Goal: Task Accomplishment & Management: Use online tool/utility

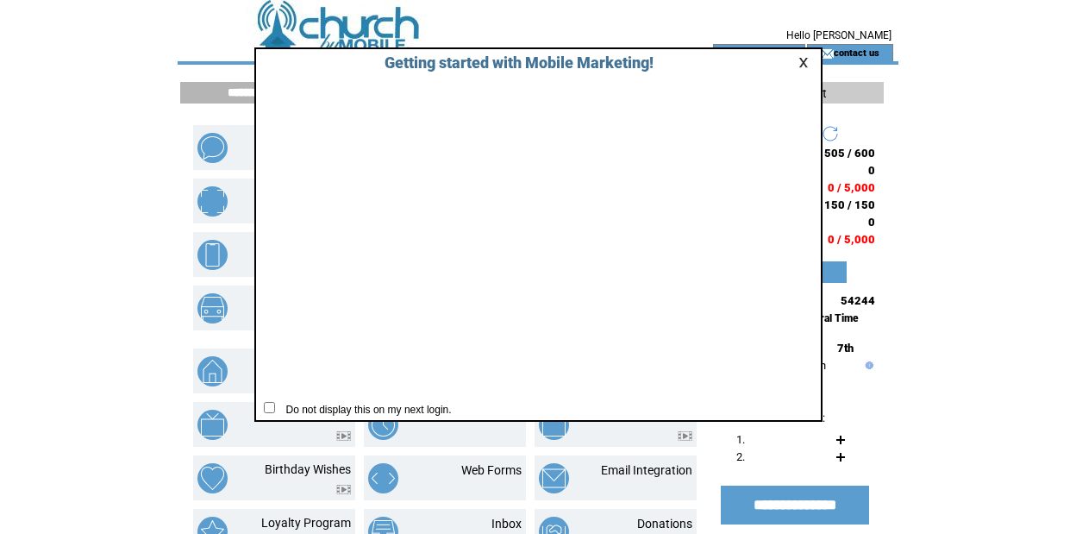
click at [804, 58] on link at bounding box center [806, 62] width 16 height 11
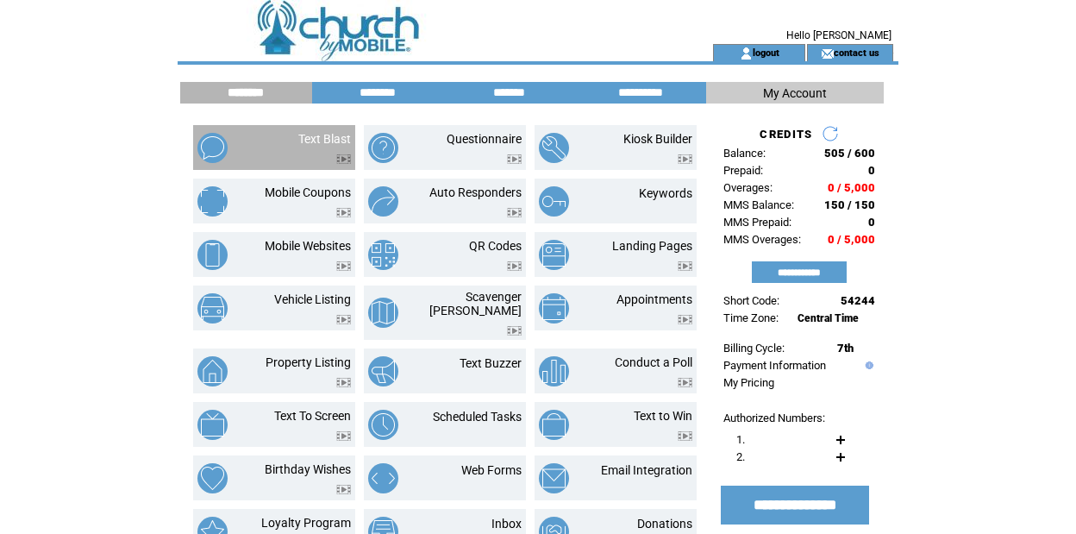
click at [308, 130] on td "Text Blast" at bounding box center [274, 147] width 162 height 45
click at [244, 149] on td at bounding box center [227, 148] width 60 height 32
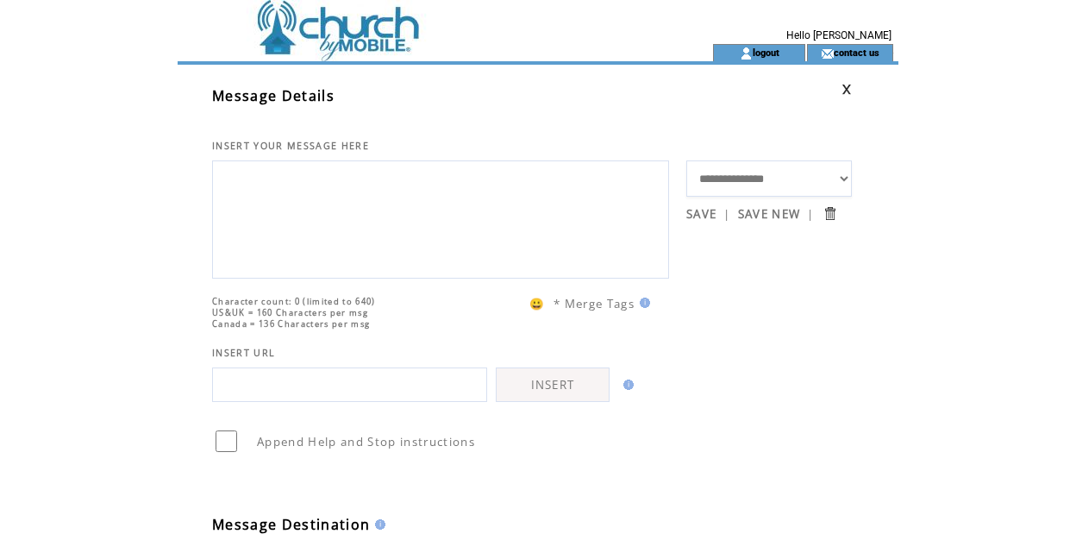
click at [404, 228] on textarea at bounding box center [441, 217] width 438 height 103
click at [650, 329] on td "Character count: 0 (limited to 640) US&UK = 160 Characters per msg Canada = 136…" at bounding box center [449, 303] width 474 height 51
click at [648, 308] on img at bounding box center [643, 302] width 16 height 10
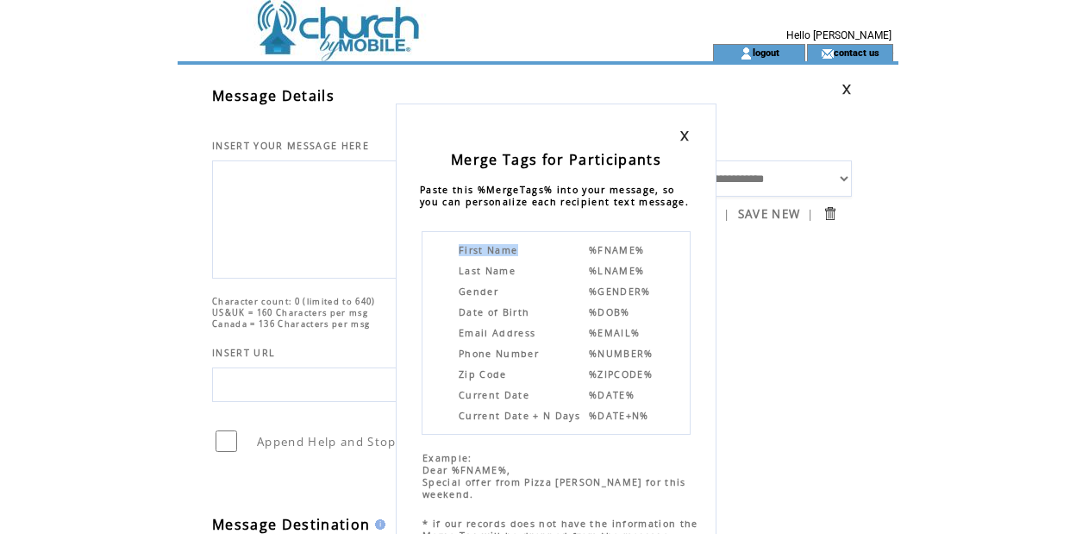
drag, startPoint x: 583, startPoint y: 248, endPoint x: 660, endPoint y: 261, distance: 78.7
click at [660, 261] on div "First Name %FNAME% Last Name %LNAME% Gender %GENDER% Date of Birth %DOB% Email …" at bounding box center [556, 332] width 269 height 203
drag, startPoint x: 646, startPoint y: 250, endPoint x: 585, endPoint y: 253, distance: 61.3
click at [585, 253] on table "First Name %FNAME% Last Name %LNAME% Gender %GENDER% Date of Birth %DOB% Email …" at bounding box center [556, 332] width 210 height 193
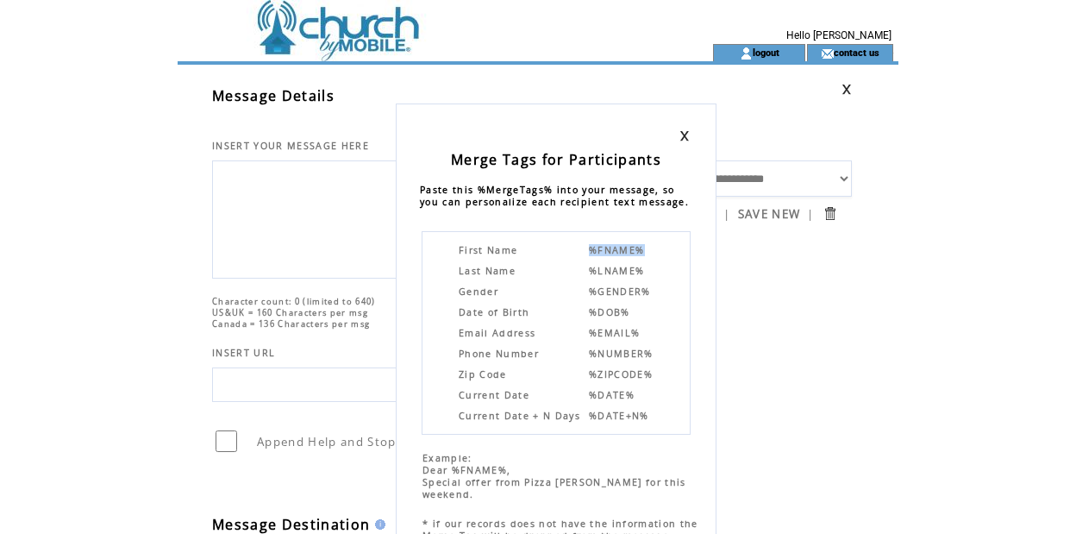
copy span "%FNAME%"
click at [316, 183] on div "Merge Tags for Participants Paste this %MergeTags% into your message, so you ca…" at bounding box center [538, 267] width 1076 height 534
click at [288, 184] on div "Merge Tags for Participants Paste this %MergeTags% into your message, so you ca…" at bounding box center [538, 267] width 1076 height 534
click at [681, 131] on link at bounding box center [684, 135] width 10 height 11
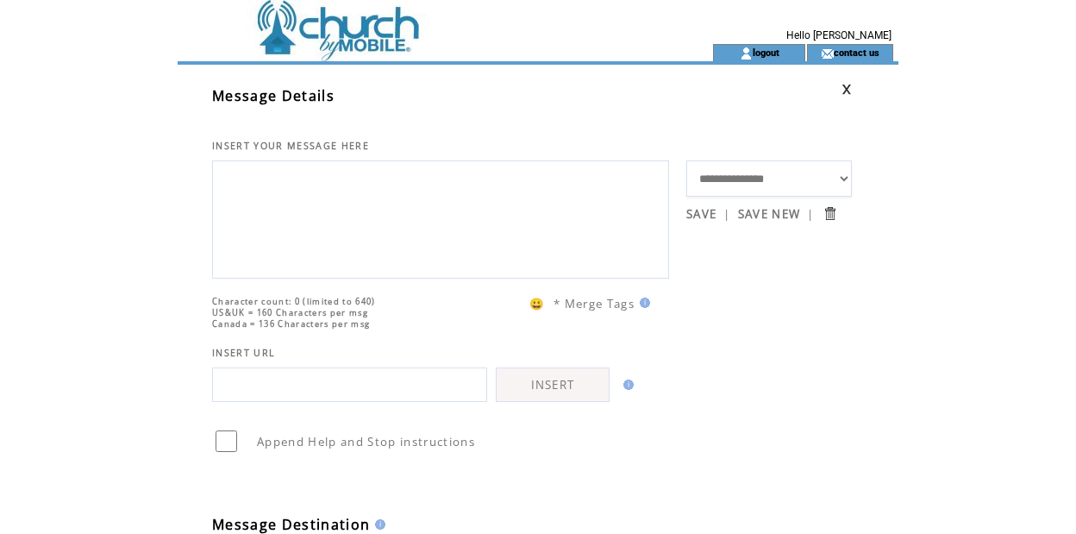
click at [451, 189] on textarea at bounding box center [441, 217] width 438 height 103
paste textarea "********"
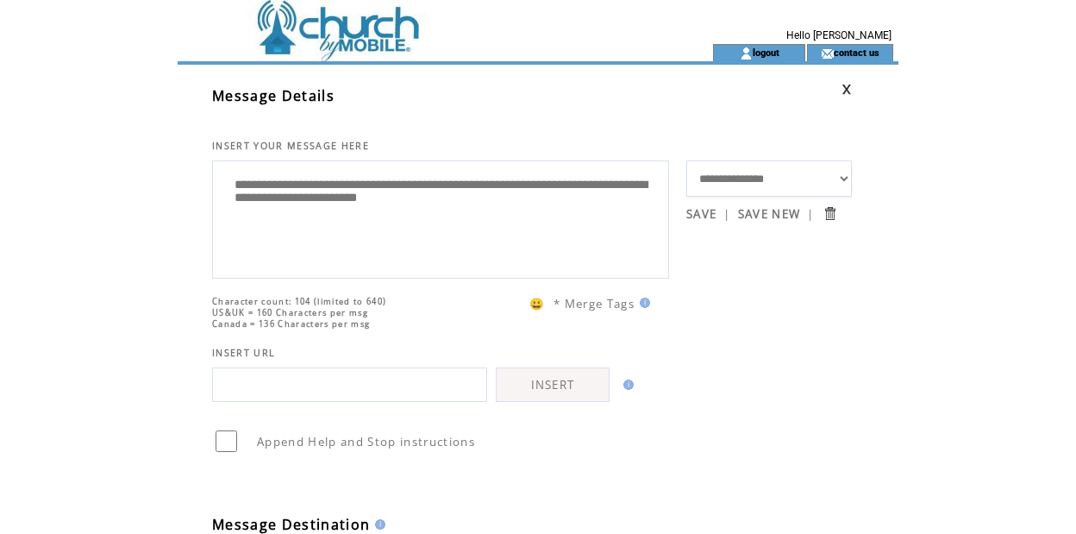
click at [469, 203] on textarea "**********" at bounding box center [441, 217] width 438 height 103
click at [531, 210] on textarea "**********" at bounding box center [441, 217] width 438 height 103
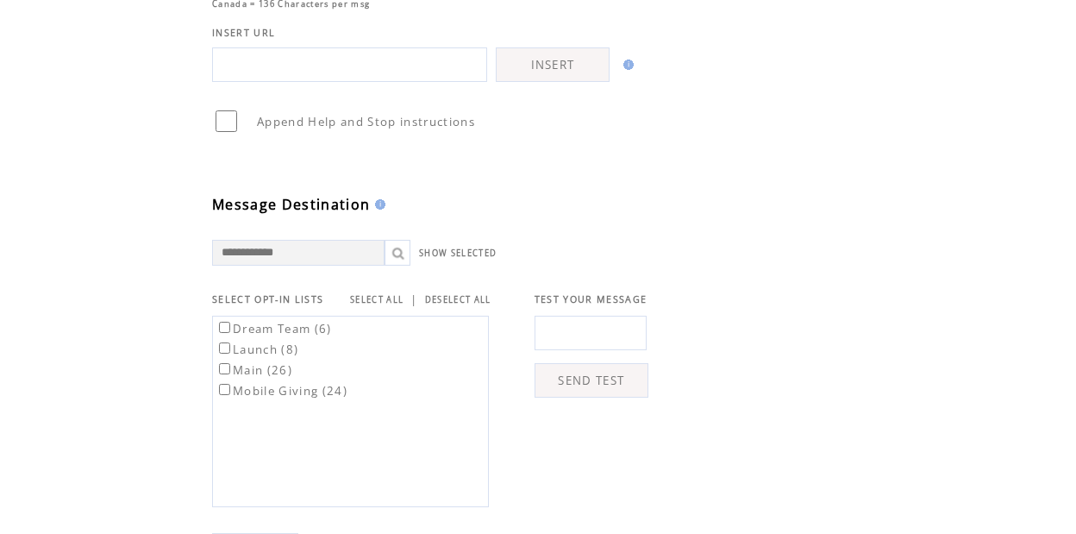
scroll to position [393, 0]
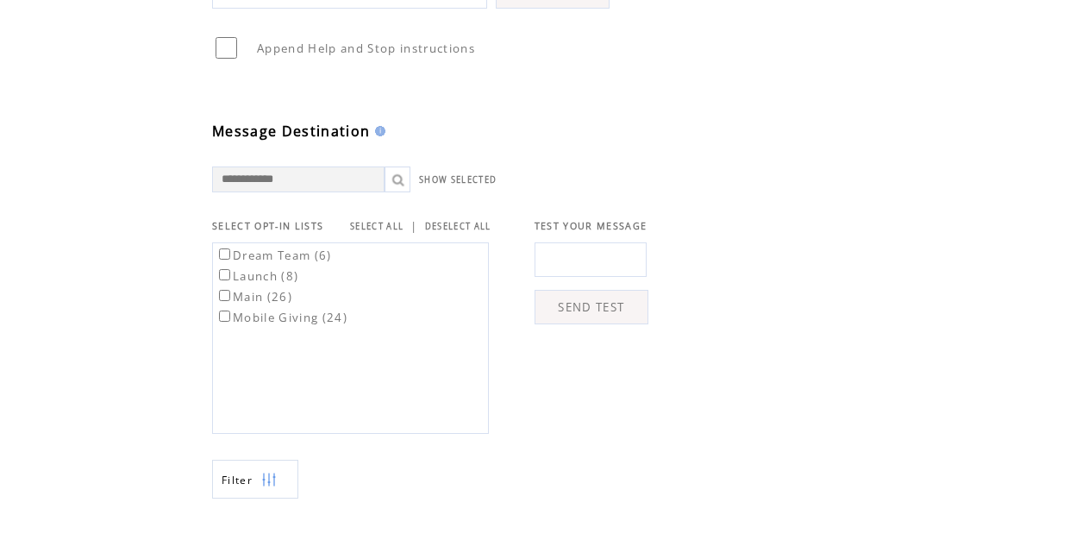
type textarea "**********"
click at [358, 240] on td "SELECT OPT-IN LISTS SELECT ALL | DESELECT ALL TEST YOUR MESSAGE Dream Team (6) …" at bounding box center [532, 312] width 640 height 241
click at [364, 232] on link "SELECT ALL" at bounding box center [376, 226] width 53 height 11
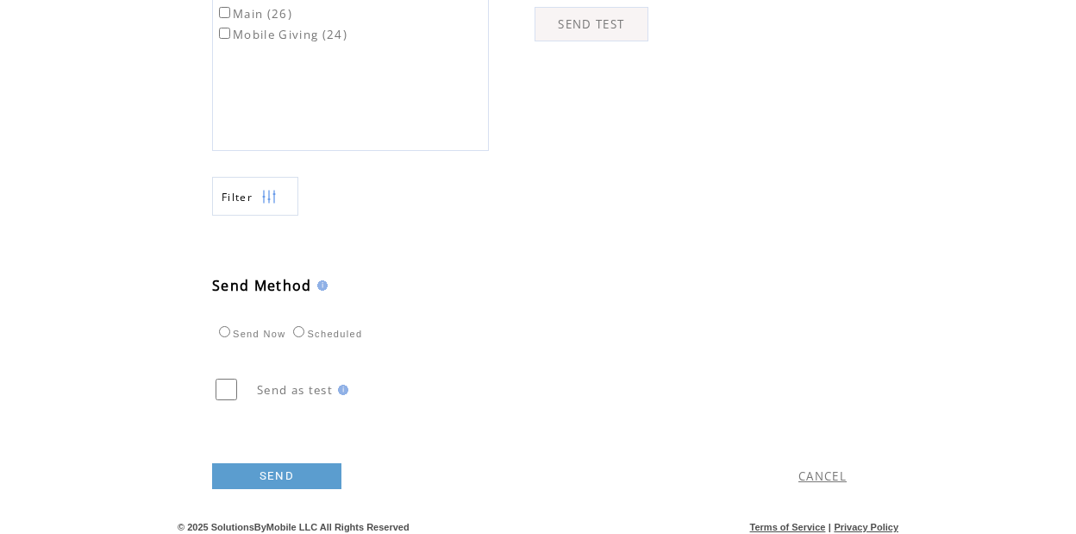
scroll to position [709, 0]
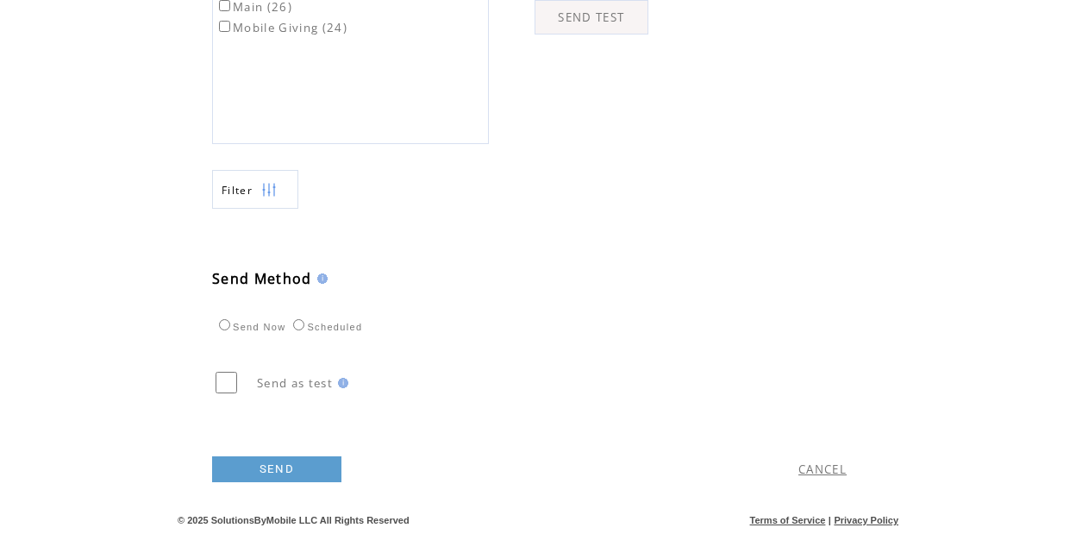
click at [273, 464] on link "SEND" at bounding box center [276, 469] width 129 height 26
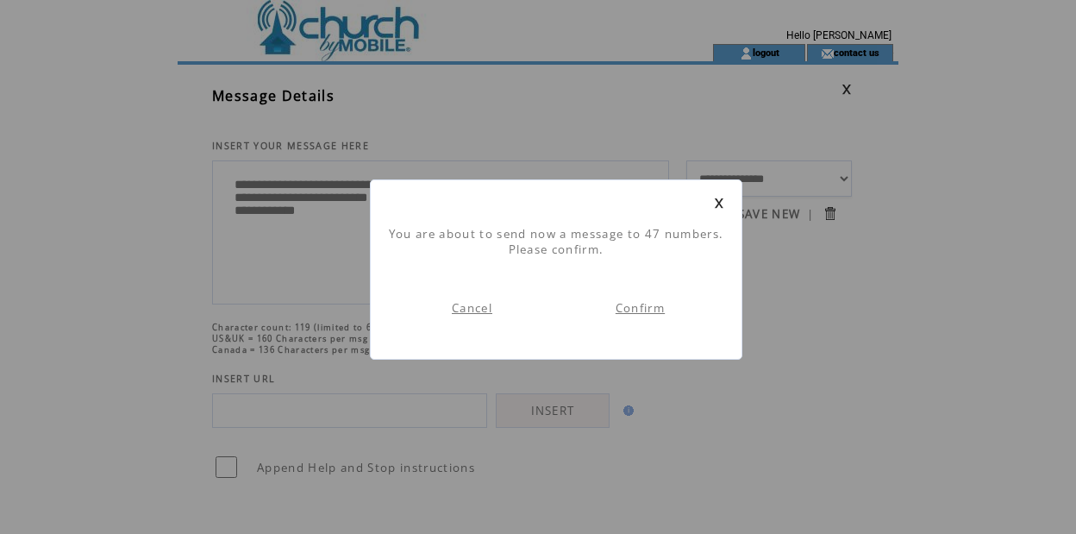
scroll to position [1, 0]
click at [640, 311] on link "Confirm" at bounding box center [640, 308] width 49 height 16
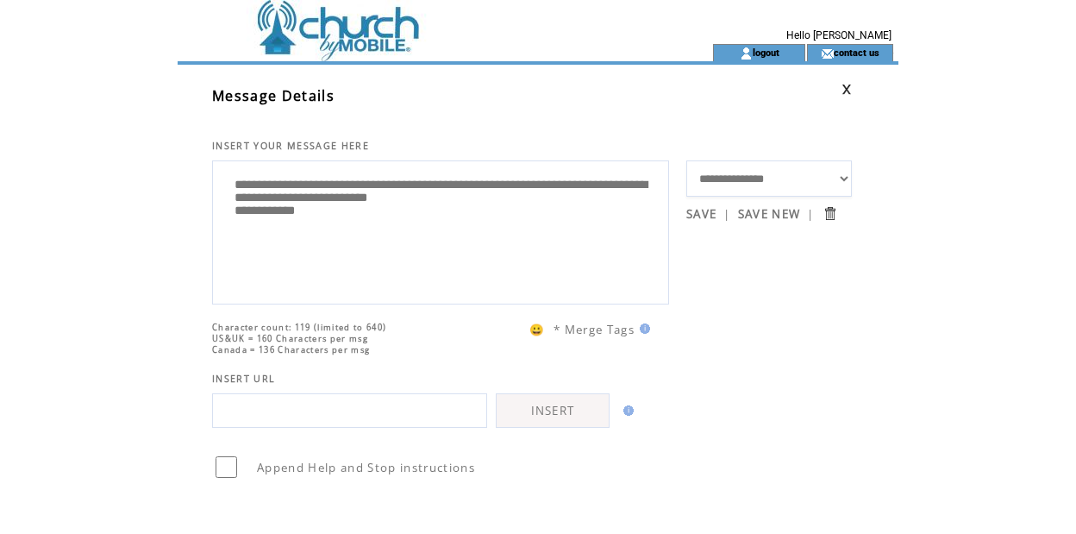
scroll to position [1, 0]
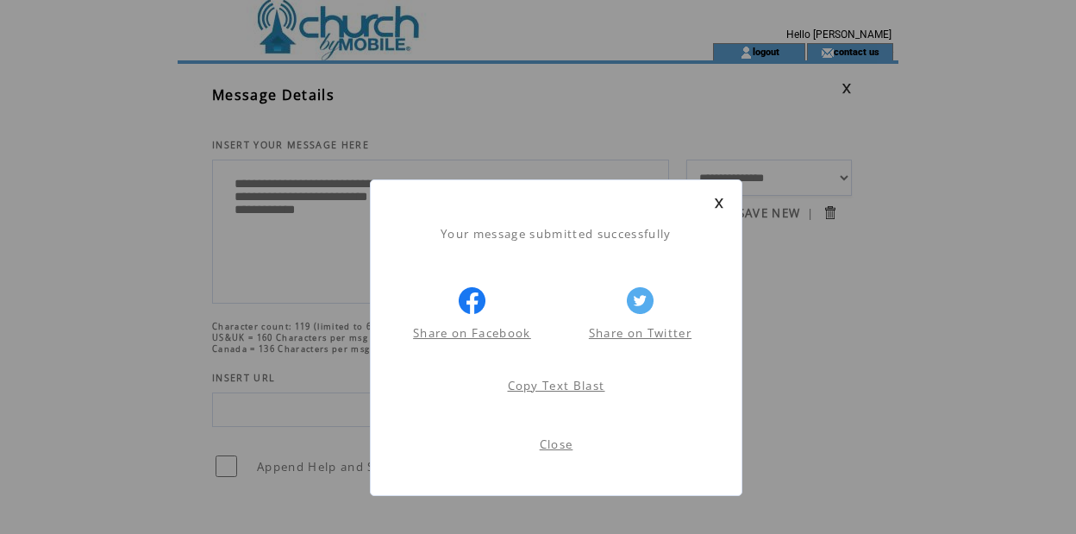
click at [719, 201] on link at bounding box center [719, 202] width 10 height 11
